Goal: Find specific page/section: Find specific page/section

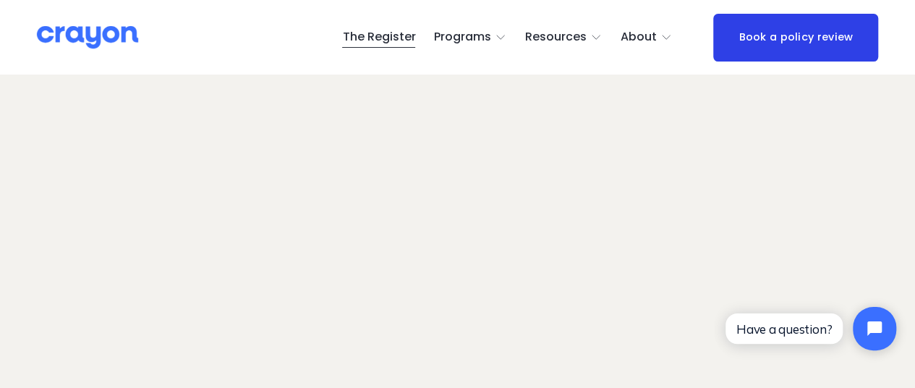
click at [398, 38] on link "The Register" at bounding box center [378, 37] width 73 height 23
click at [0, 0] on span "Parent Hub" at bounding box center [0, 0] width 0 height 0
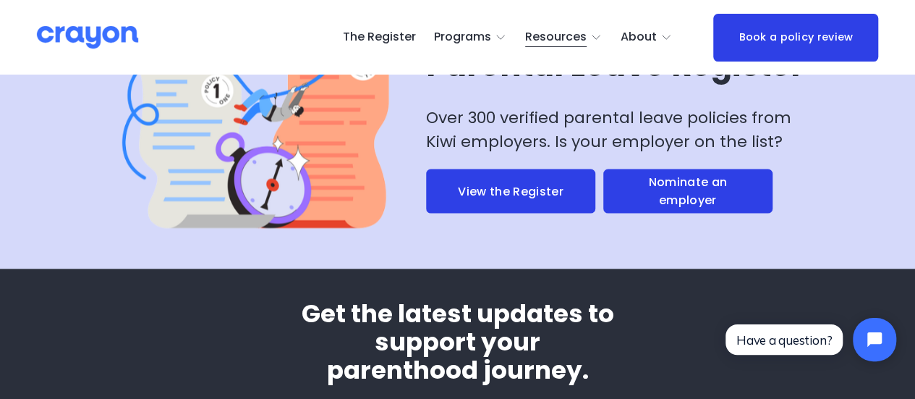
scroll to position [4051, 0]
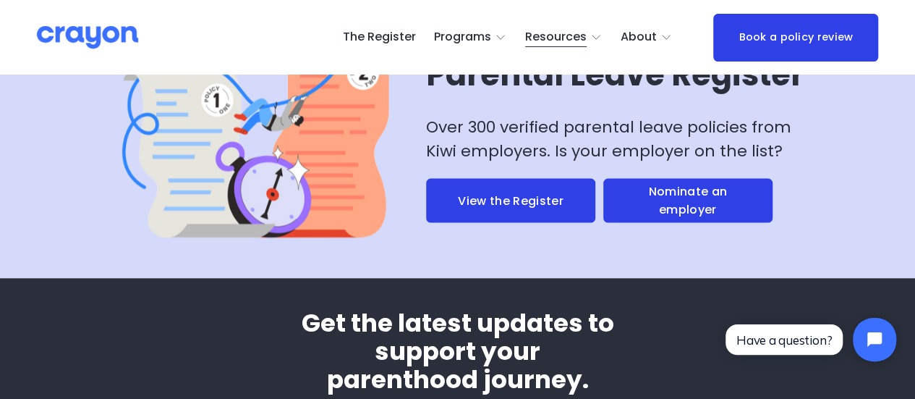
click at [508, 222] on link "View the Register" at bounding box center [510, 200] width 169 height 44
